Goal: Transaction & Acquisition: Purchase product/service

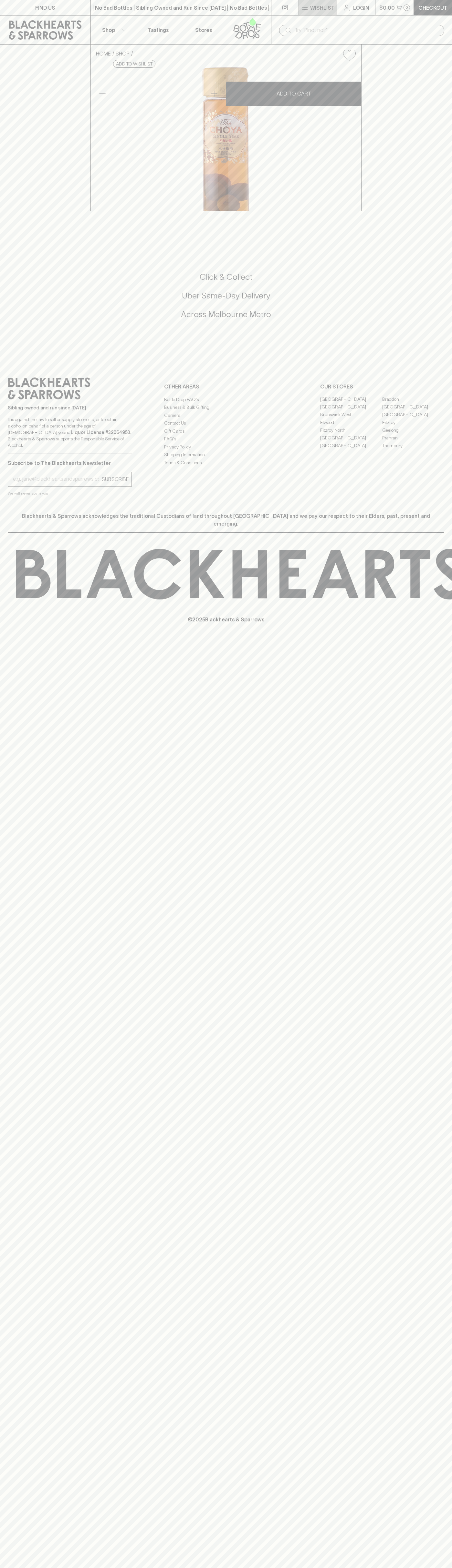
click at [334, 12] on button "Wishlist" at bounding box center [317, 7] width 38 height 15
click at [90, 1567] on html "FIND US | No Bad Bottles | Sibling Owned and Run Since [DATE] | No Bad Bottles …" at bounding box center [226, 784] width 452 height 1568
